Goal: Check status: Check status

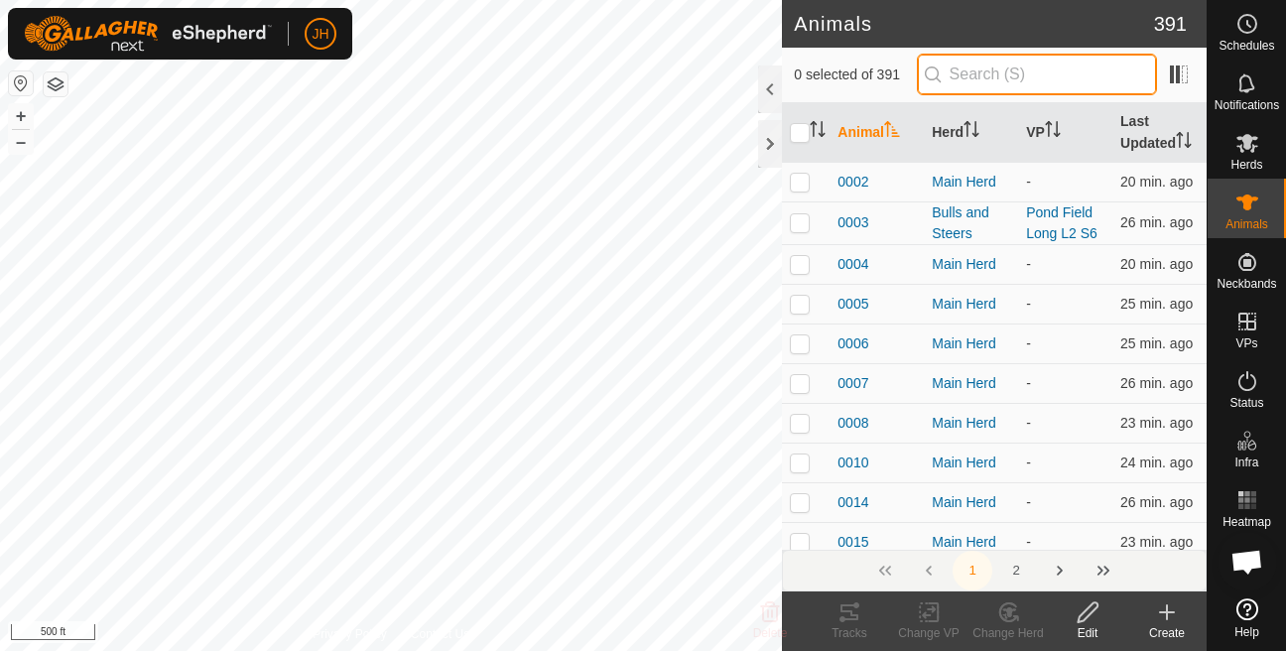
click at [978, 86] on input "text" at bounding box center [1037, 75] width 240 height 42
type input "0140"
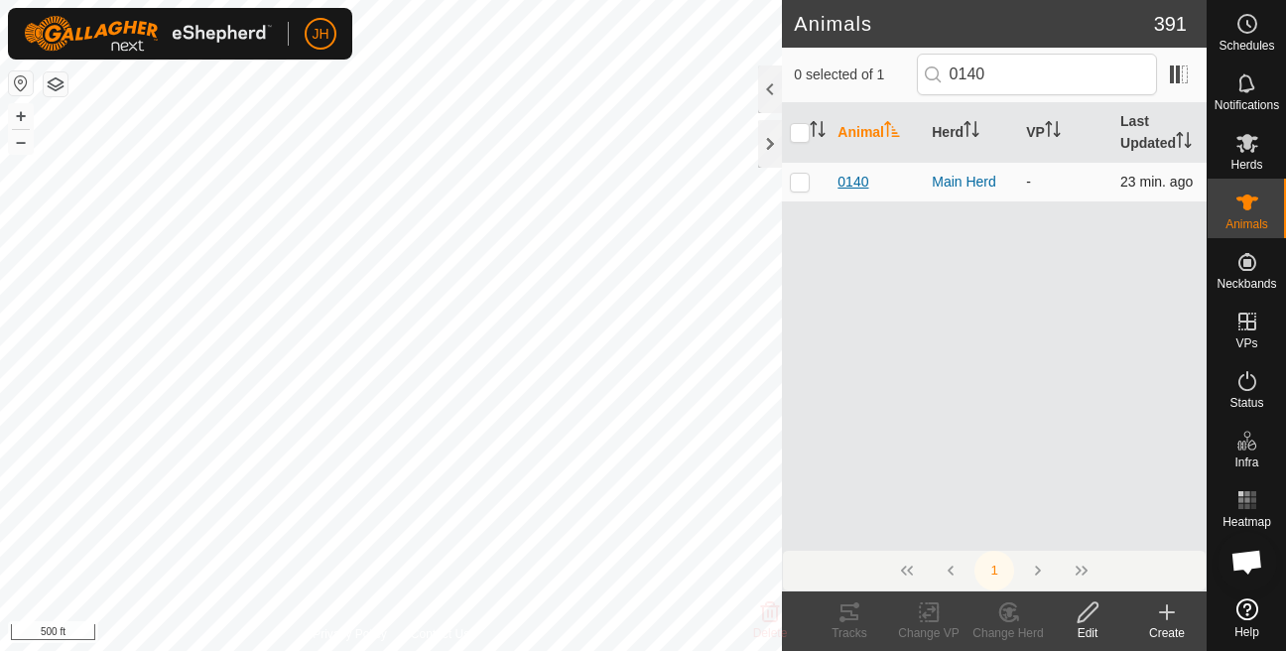
click at [851, 192] on span "0140" at bounding box center [852, 182] width 31 height 21
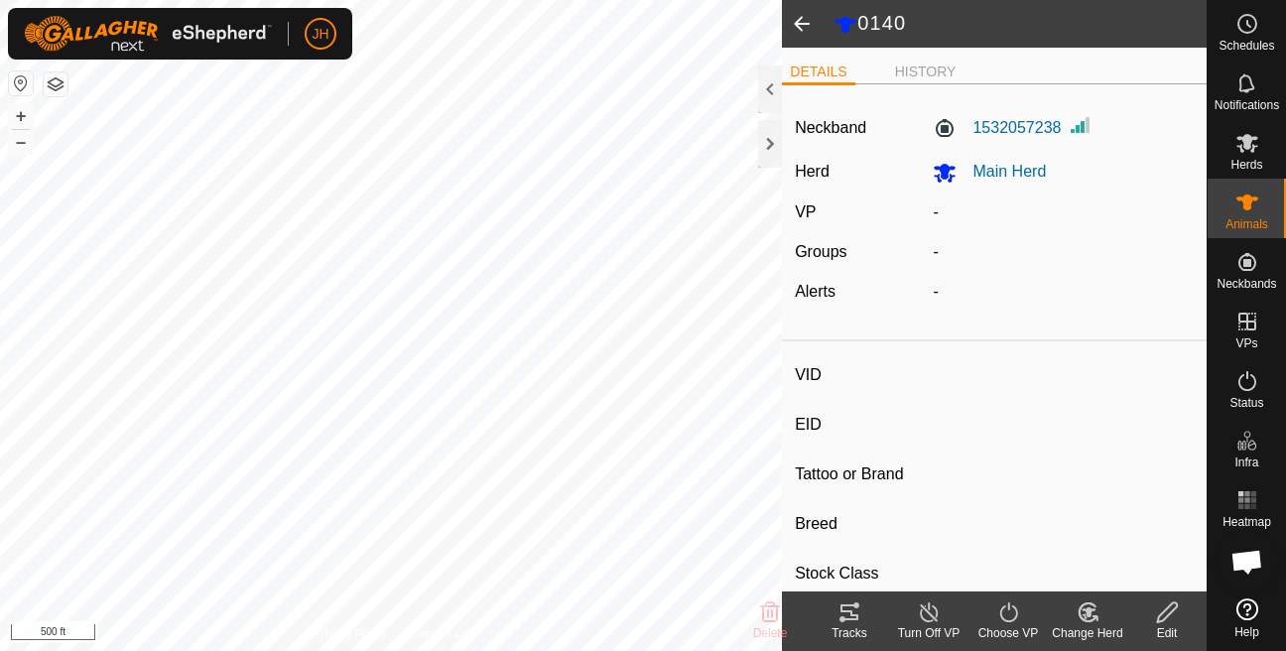
type input "0140"
type input "-"
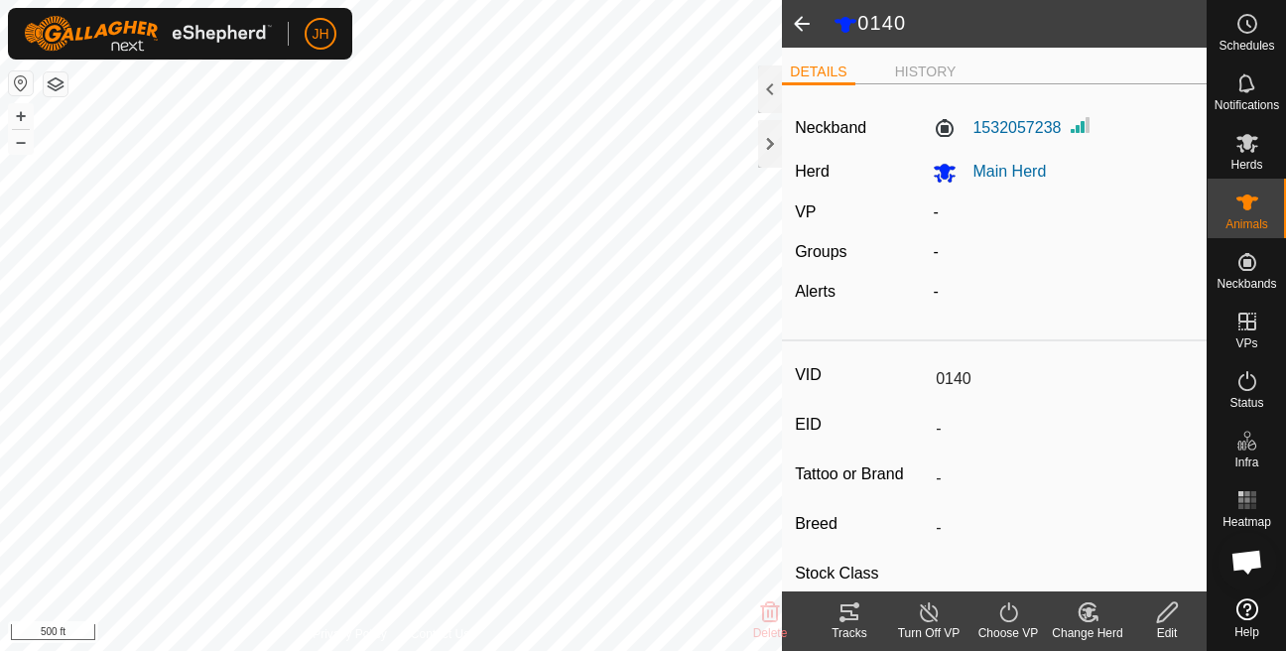
type input "-"
click at [940, 64] on li "HISTORY" at bounding box center [925, 74] width 77 height 24
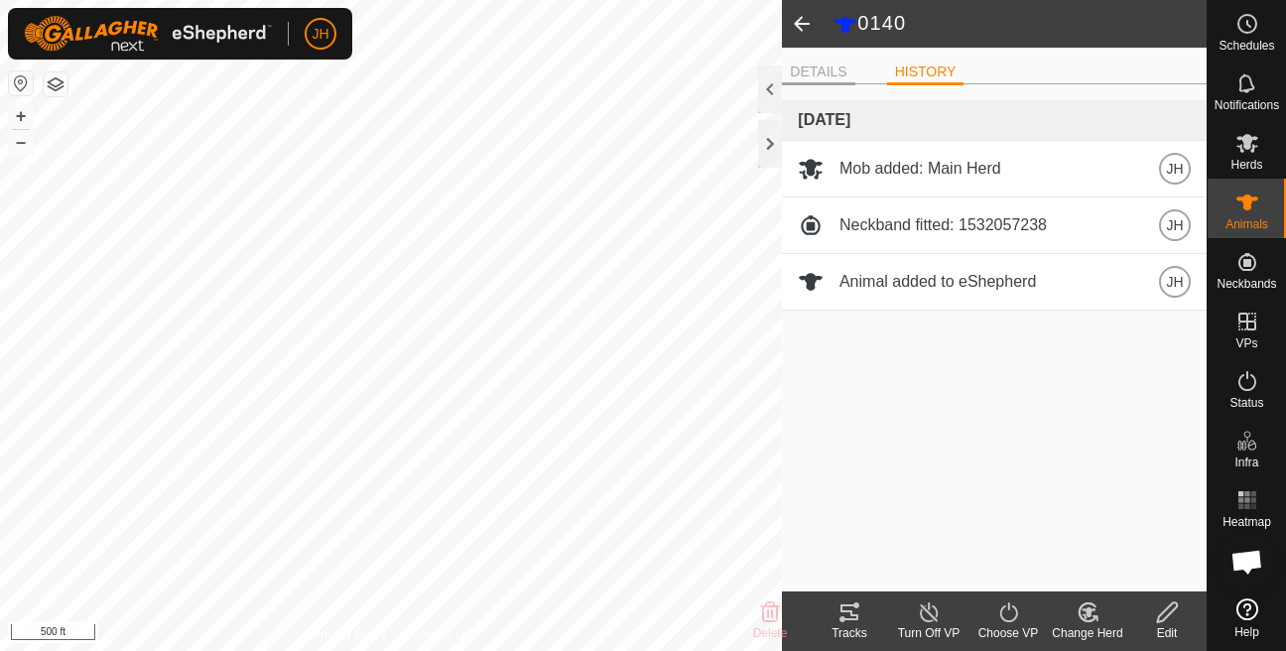
click at [820, 64] on li "DETAILS" at bounding box center [818, 74] width 72 height 24
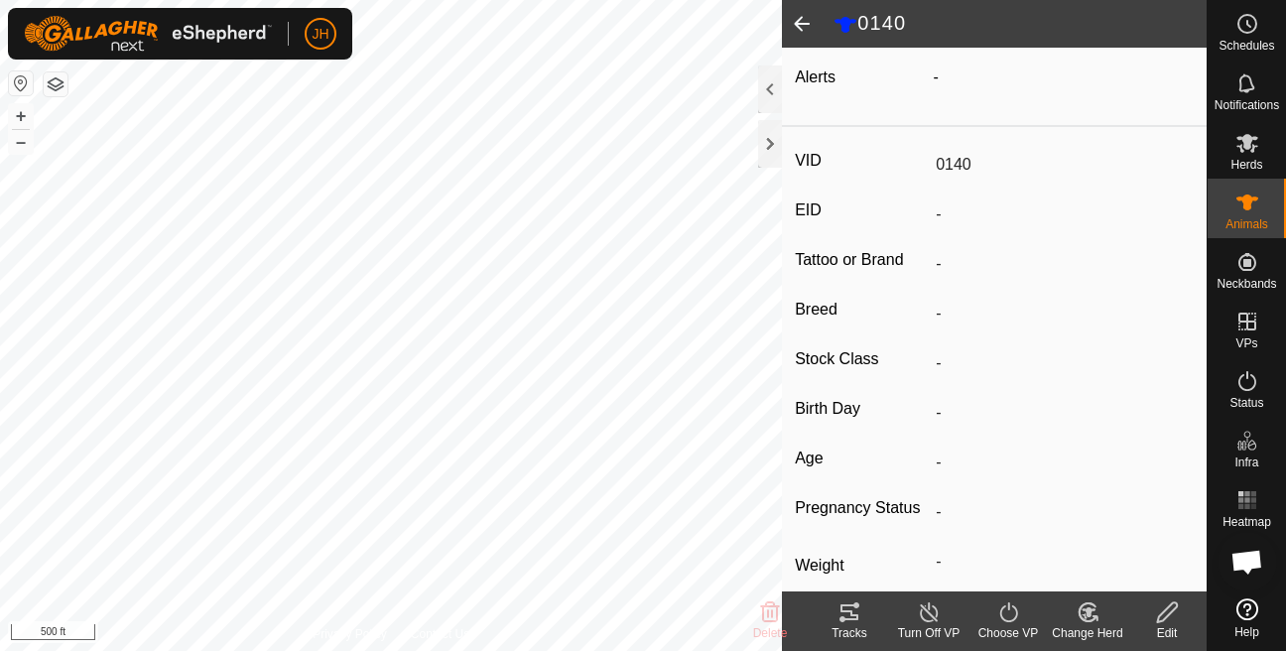
scroll to position [340, 0]
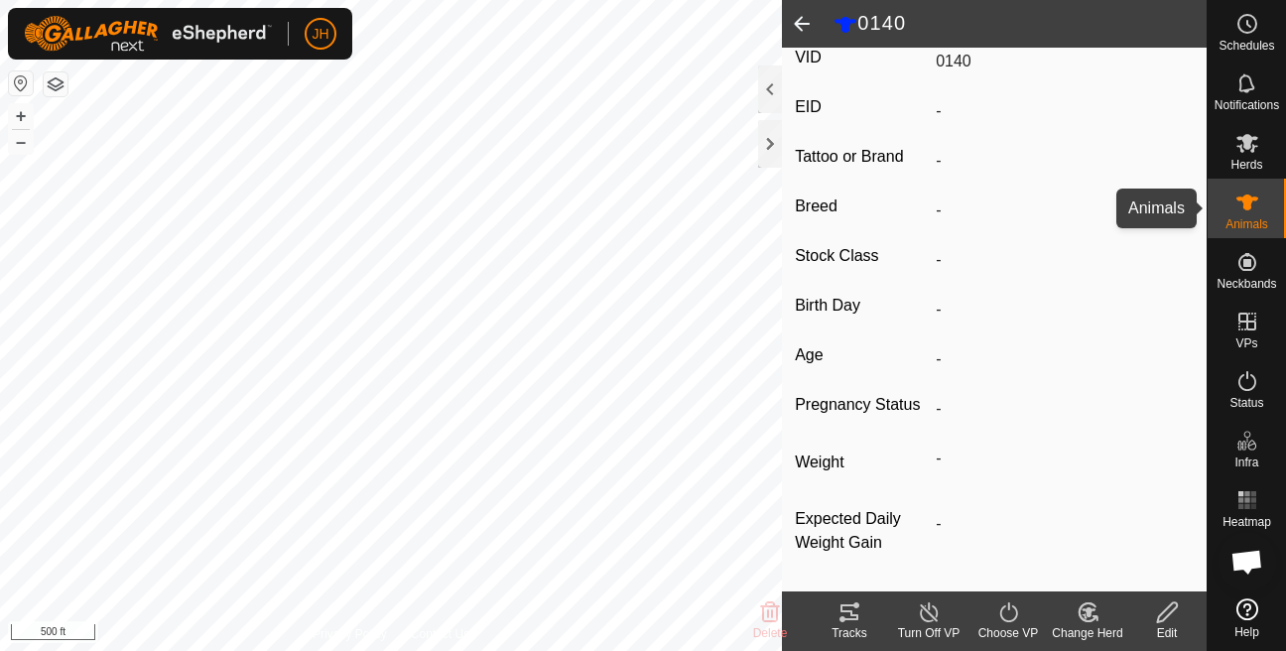
click at [1269, 211] on div "Animals" at bounding box center [1247, 209] width 78 height 60
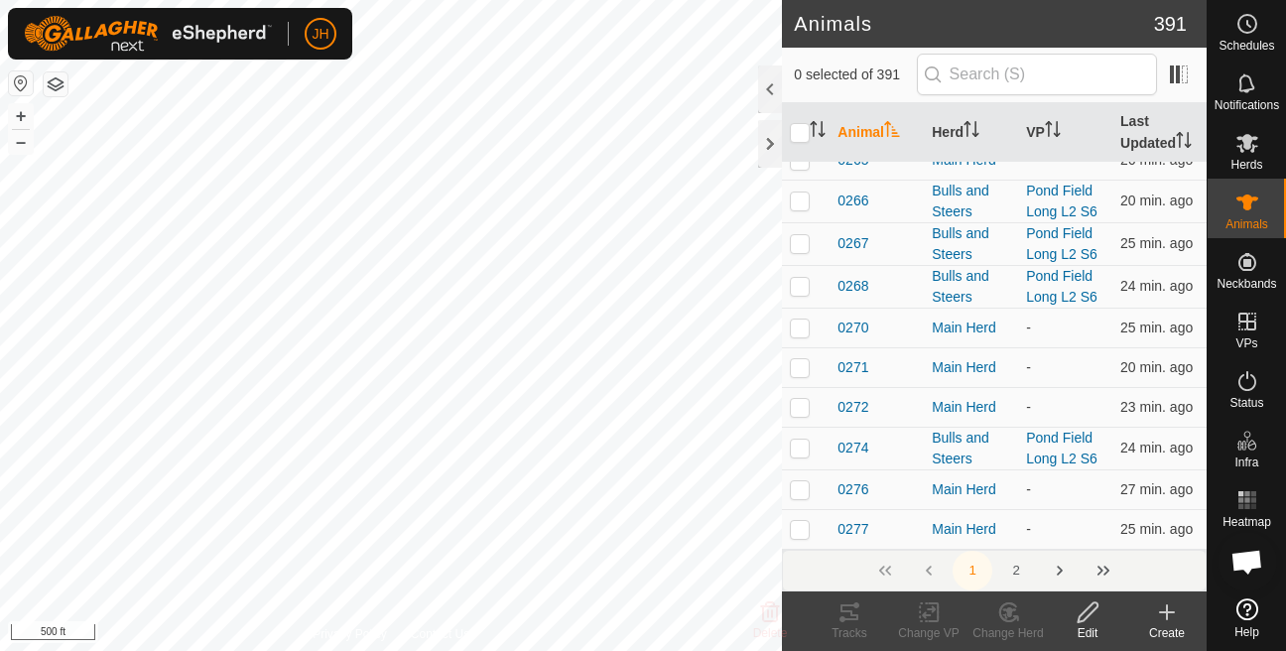
scroll to position [8167, 0]
click at [1010, 582] on button "2" at bounding box center [1016, 571] width 40 height 40
click at [1013, 572] on button "2" at bounding box center [1016, 571] width 40 height 40
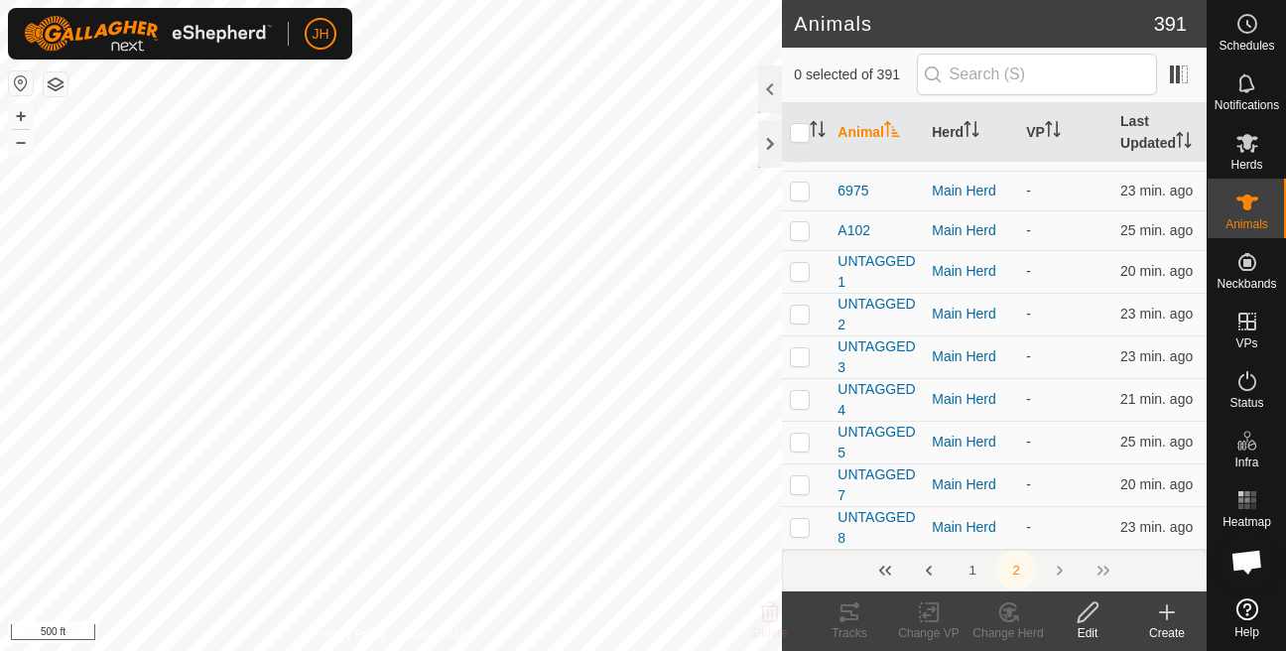
scroll to position [0, 0]
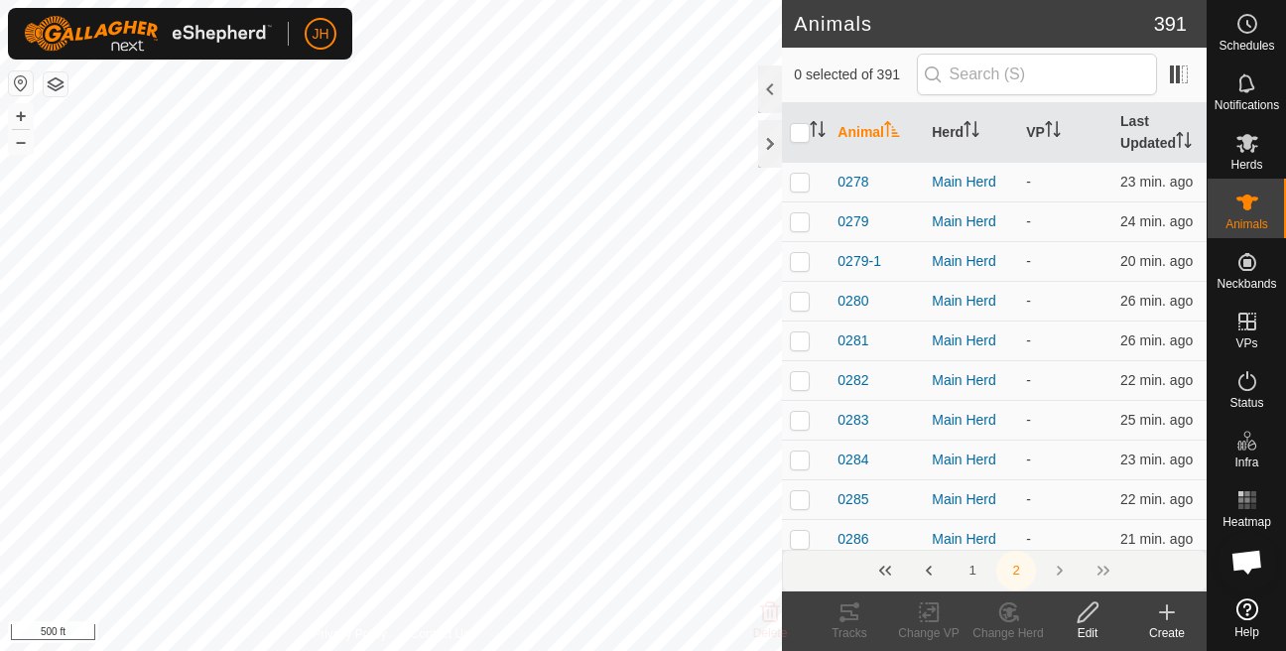
click at [1143, 348] on span "26 min. ago" at bounding box center [1156, 340] width 72 height 16
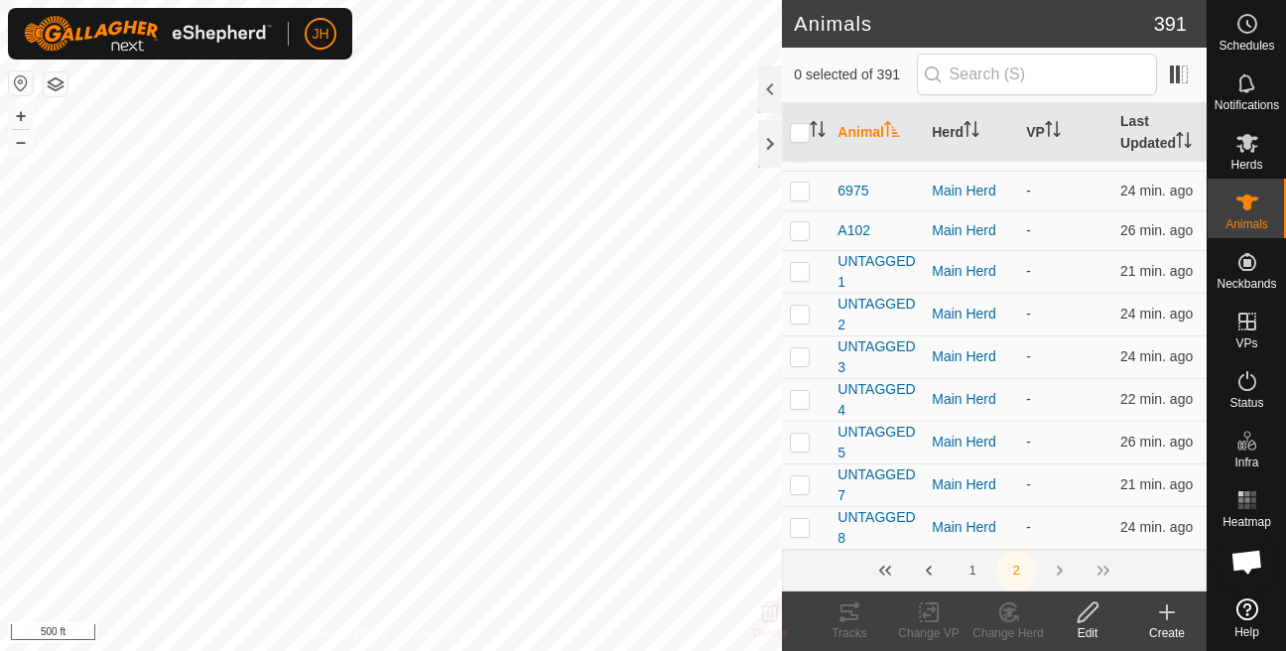
scroll to position [7783, 0]
click at [1166, 145] on th "Last Updated" at bounding box center [1159, 133] width 94 height 60
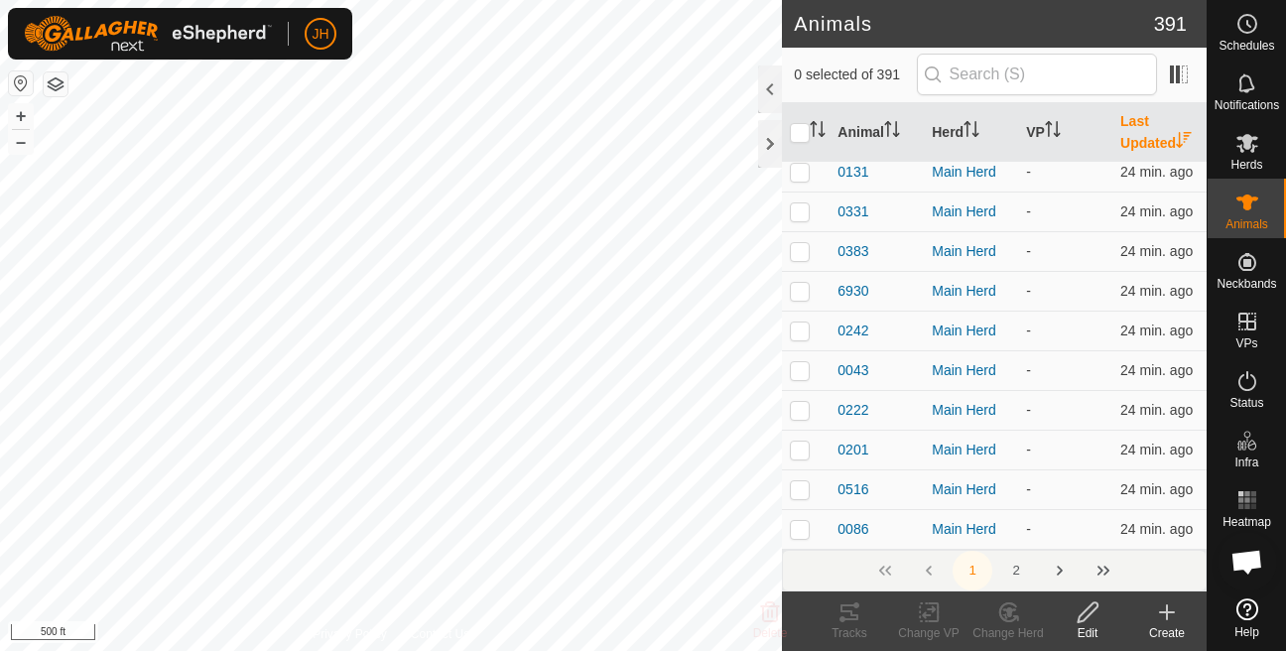
click at [1148, 138] on th "Last Updated" at bounding box center [1159, 133] width 94 height 60
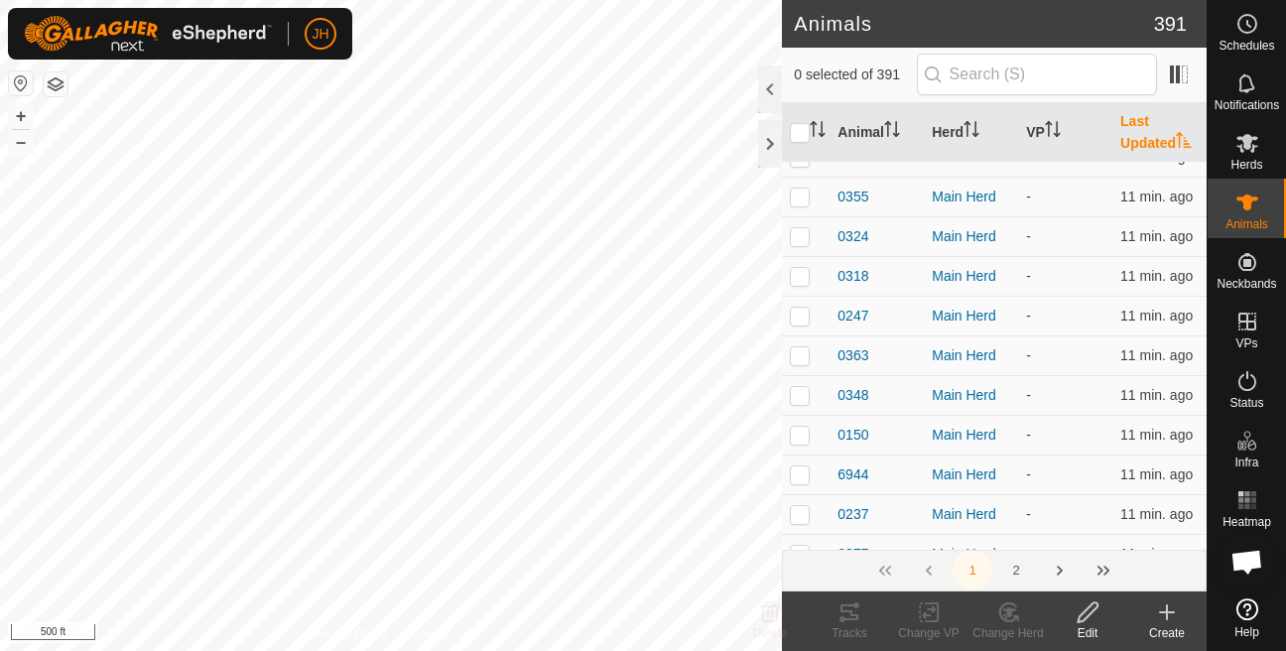
scroll to position [8167, 0]
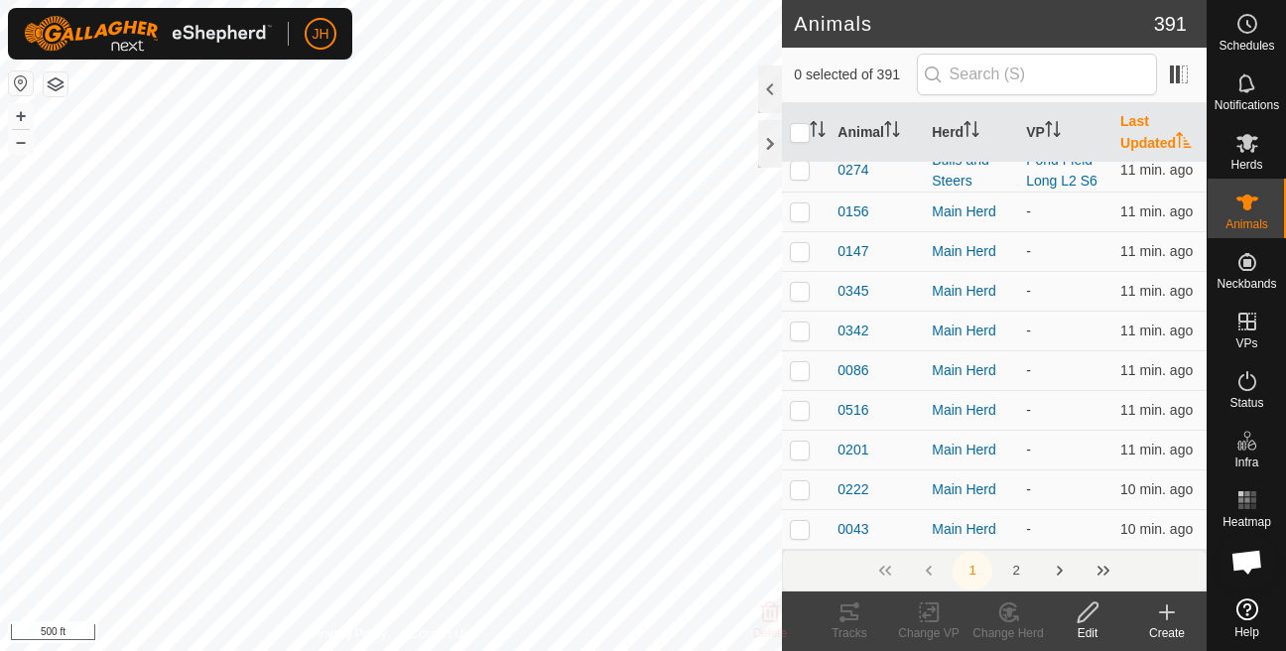
click at [1018, 573] on button "2" at bounding box center [1016, 571] width 40 height 40
click at [1014, 574] on button "2" at bounding box center [1016, 571] width 40 height 40
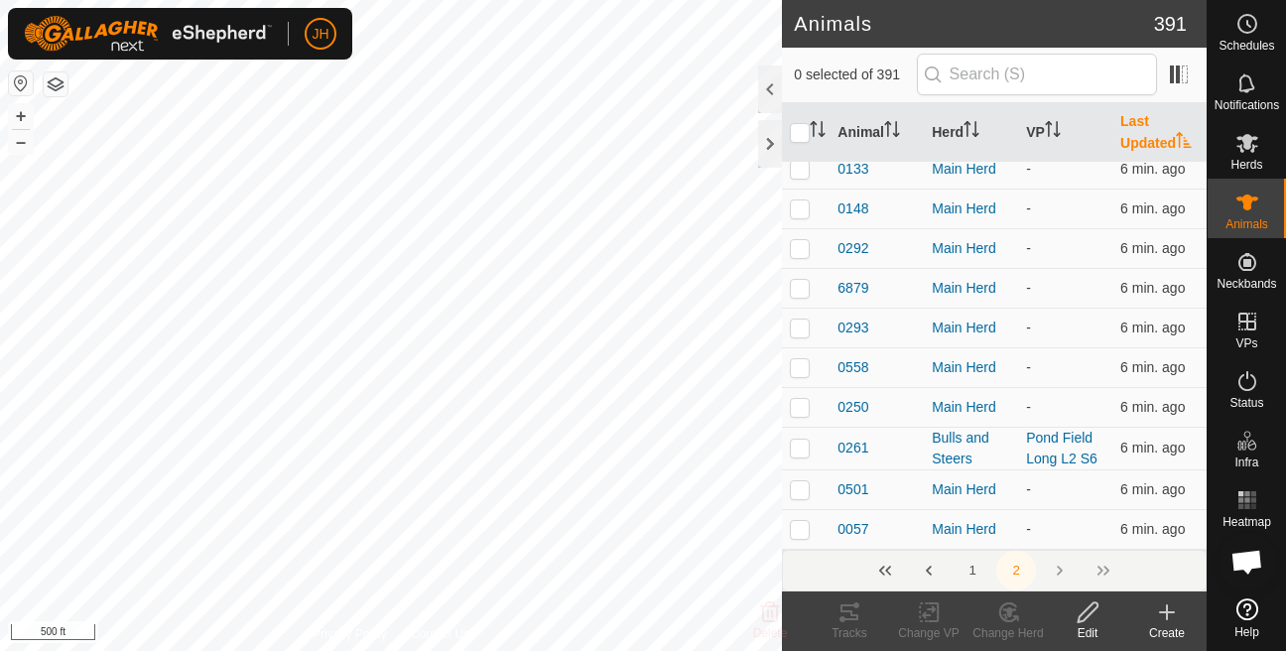
scroll to position [7360, 0]
click at [976, 574] on button "1" at bounding box center [973, 571] width 40 height 40
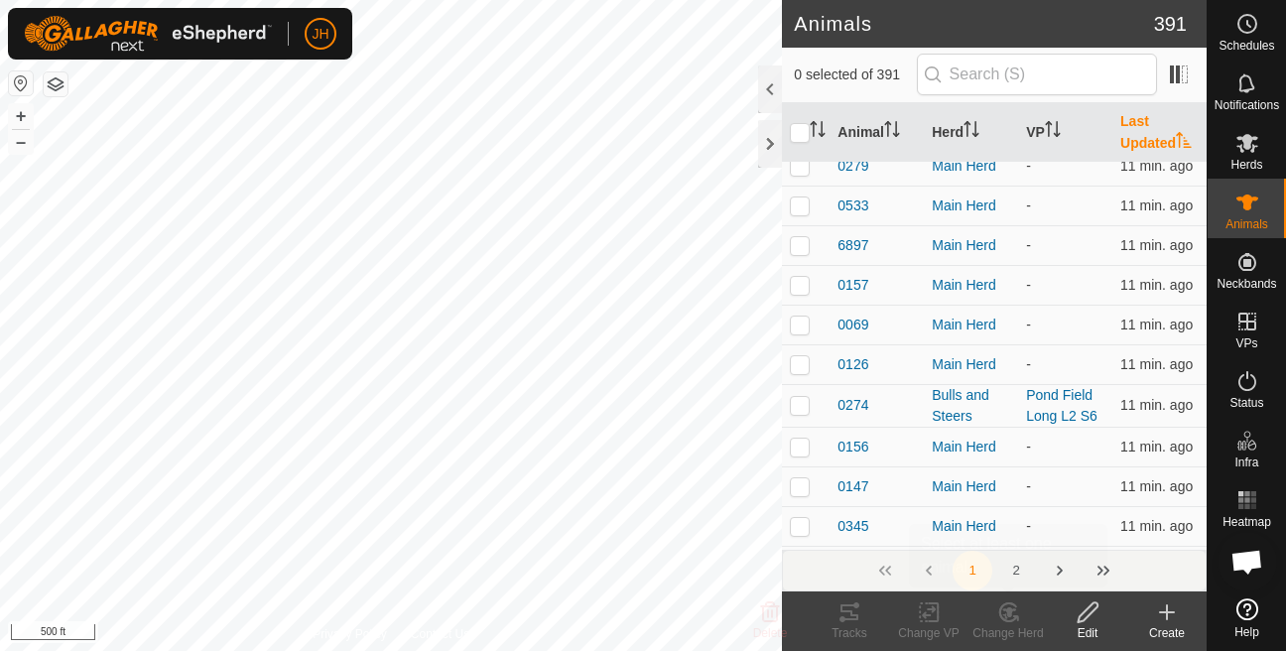
scroll to position [0, 0]
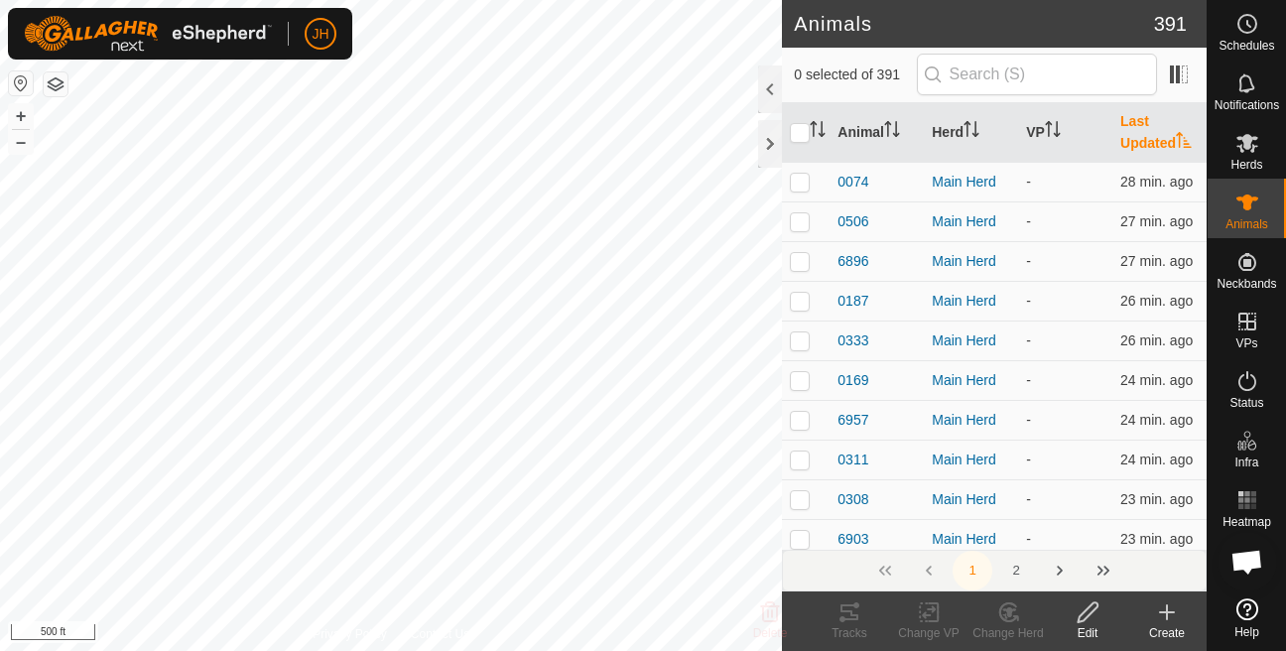
click at [975, 578] on button "1" at bounding box center [973, 571] width 40 height 40
